Goal: Transaction & Acquisition: Purchase product/service

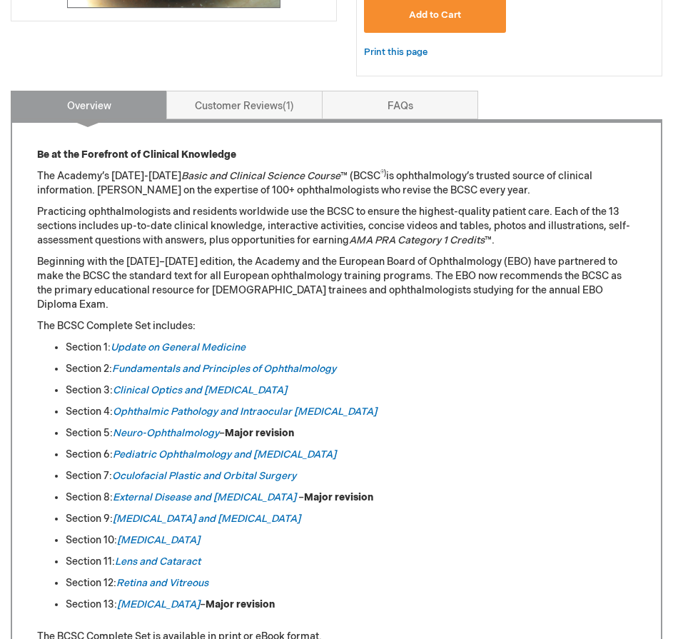
scroll to position [500, 0]
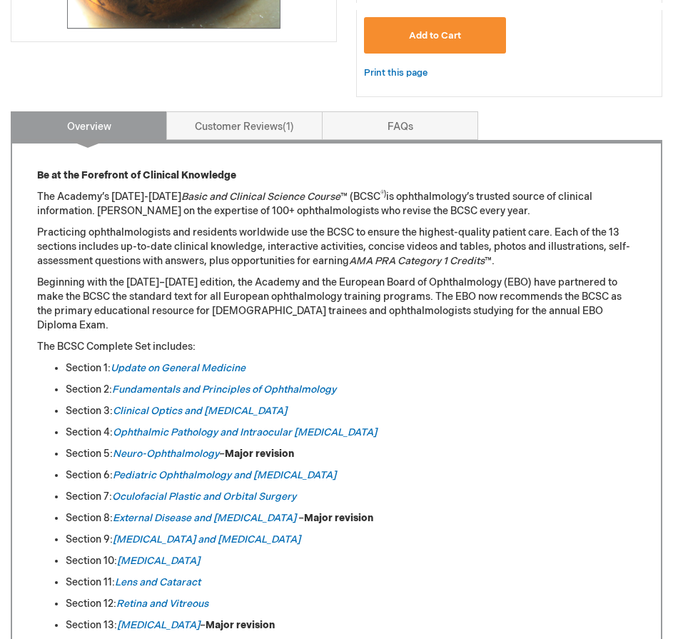
click at [152, 362] on link "Update on General Medicine" at bounding box center [178, 368] width 135 height 12
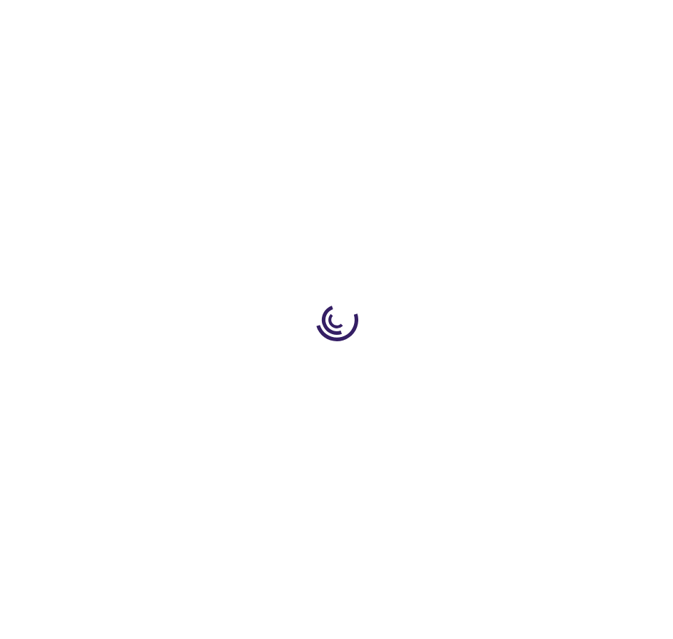
type input "0"
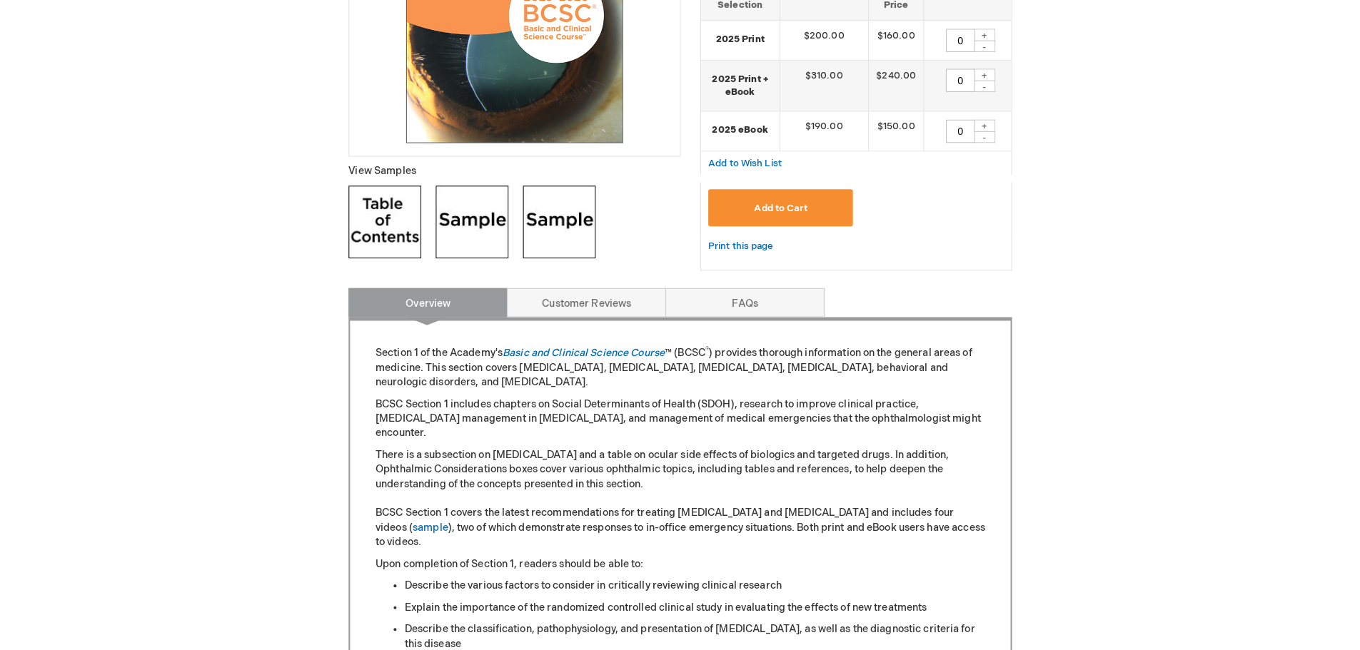
scroll to position [428, 0]
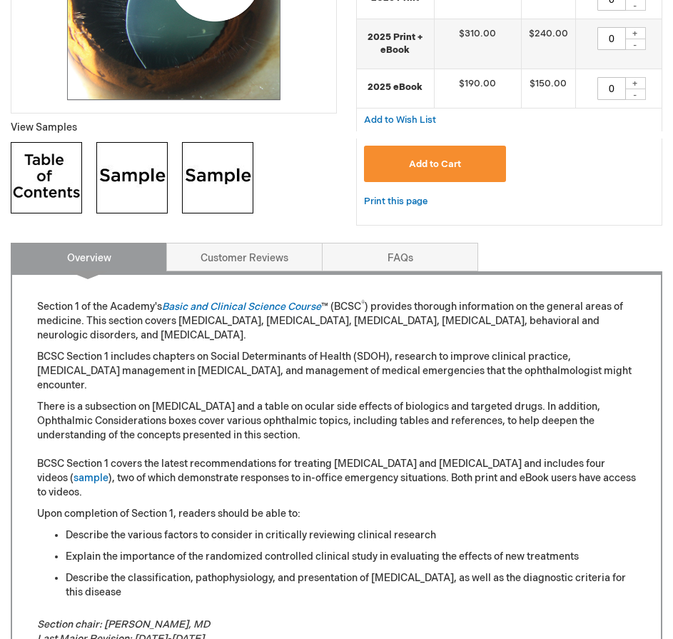
click at [147, 181] on img at bounding box center [131, 177] width 71 height 71
click at [220, 170] on img at bounding box center [217, 177] width 71 height 71
